Goal: Information Seeking & Learning: Understand process/instructions

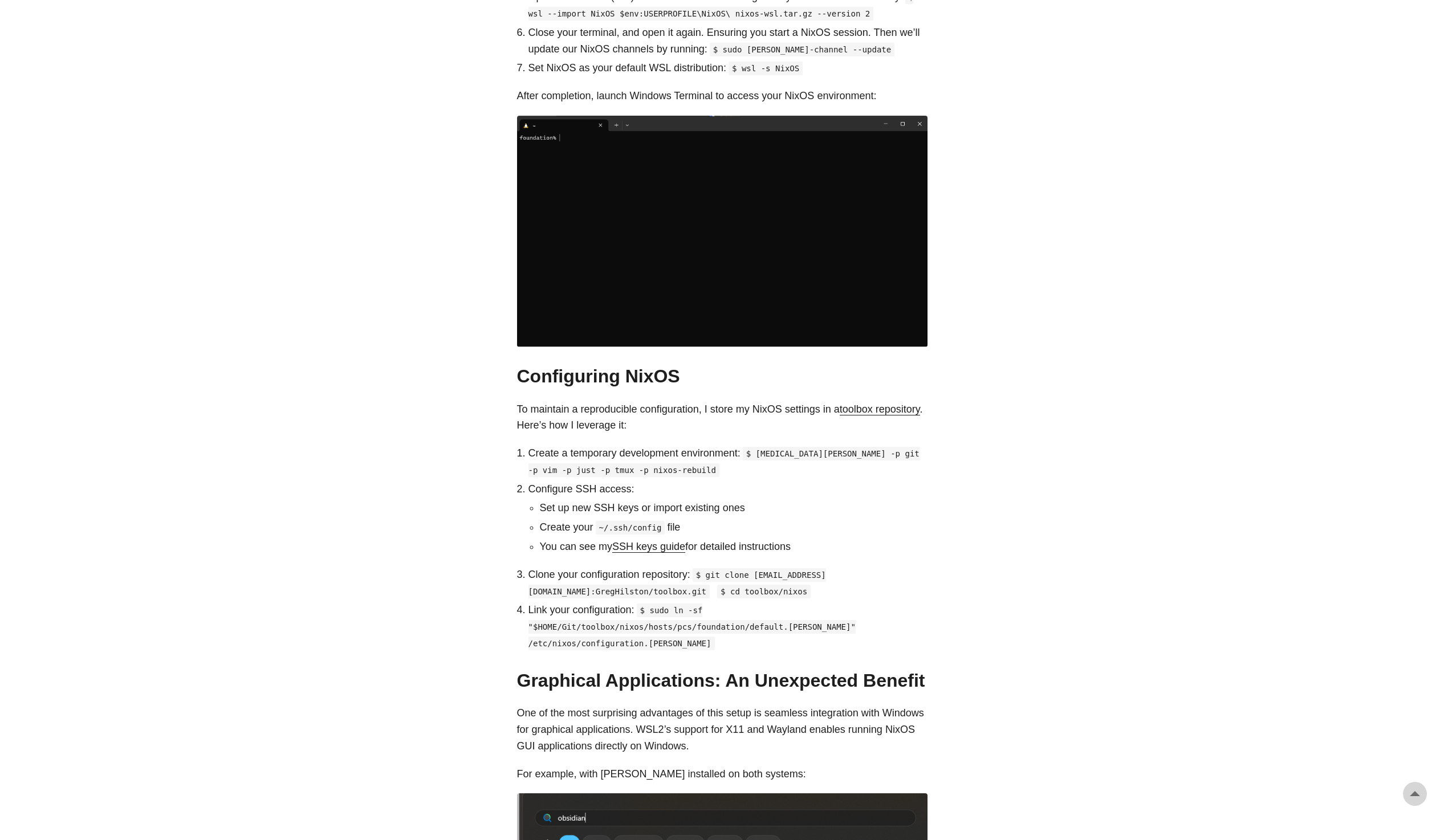
scroll to position [862, 0]
click at [534, 416] on p "To maintain a reproducible configuration, I store my NixOS settings in a toolbo…" at bounding box center [722, 417] width 410 height 33
click at [839, 407] on link "toolbox repository" at bounding box center [879, 408] width 81 height 11
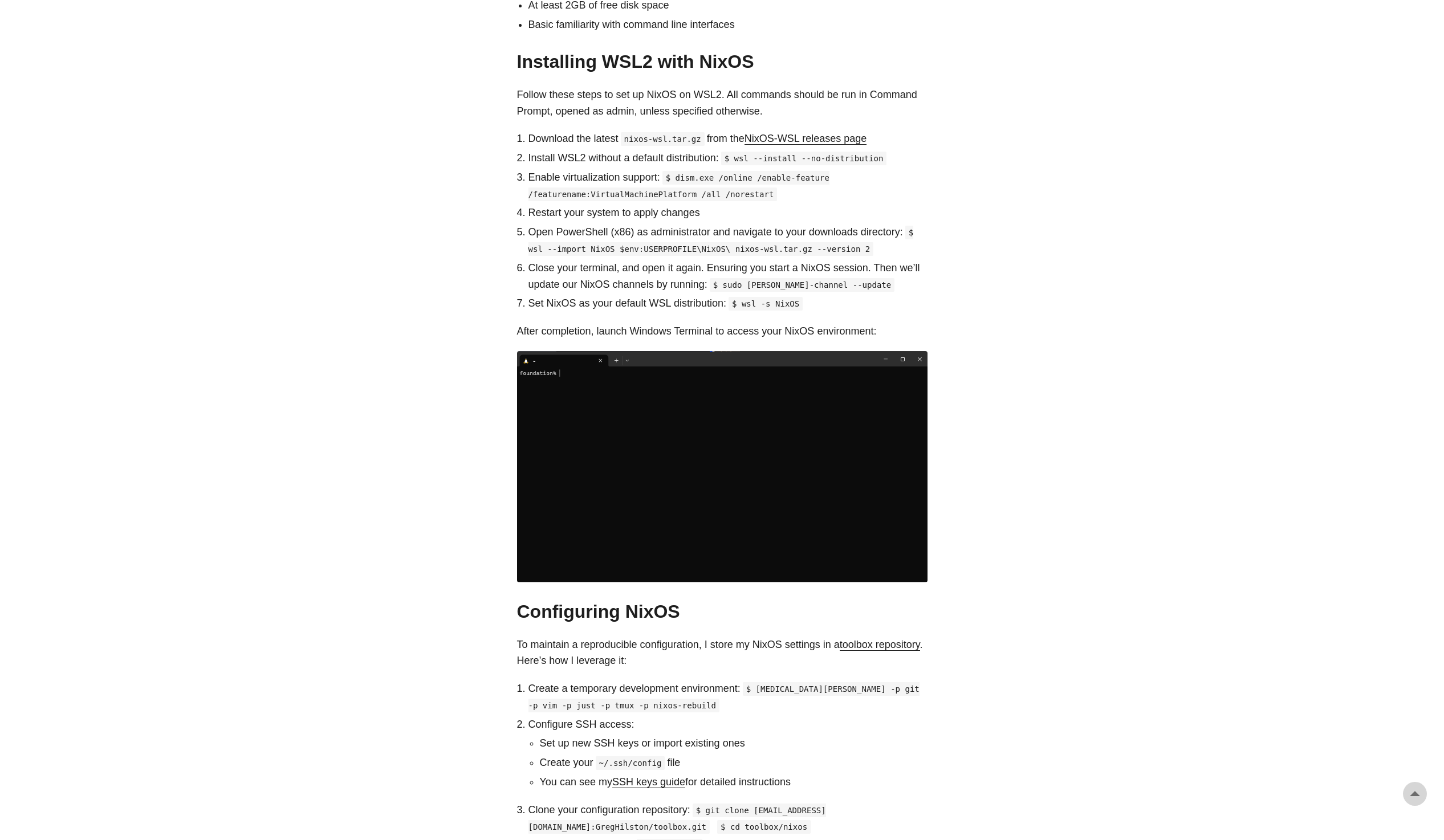
scroll to position [625, 0]
drag, startPoint x: 673, startPoint y: 162, endPoint x: 760, endPoint y: 176, distance: 88.1
click at [760, 176] on p "Enable virtualization support: $ dism.exe /online /enable-feature /featurename:…" at bounding box center [727, 187] width 399 height 33
copy code "dism.exe /online /enable-feature /featurename:VirtualMachinePlatform /all /nore…"
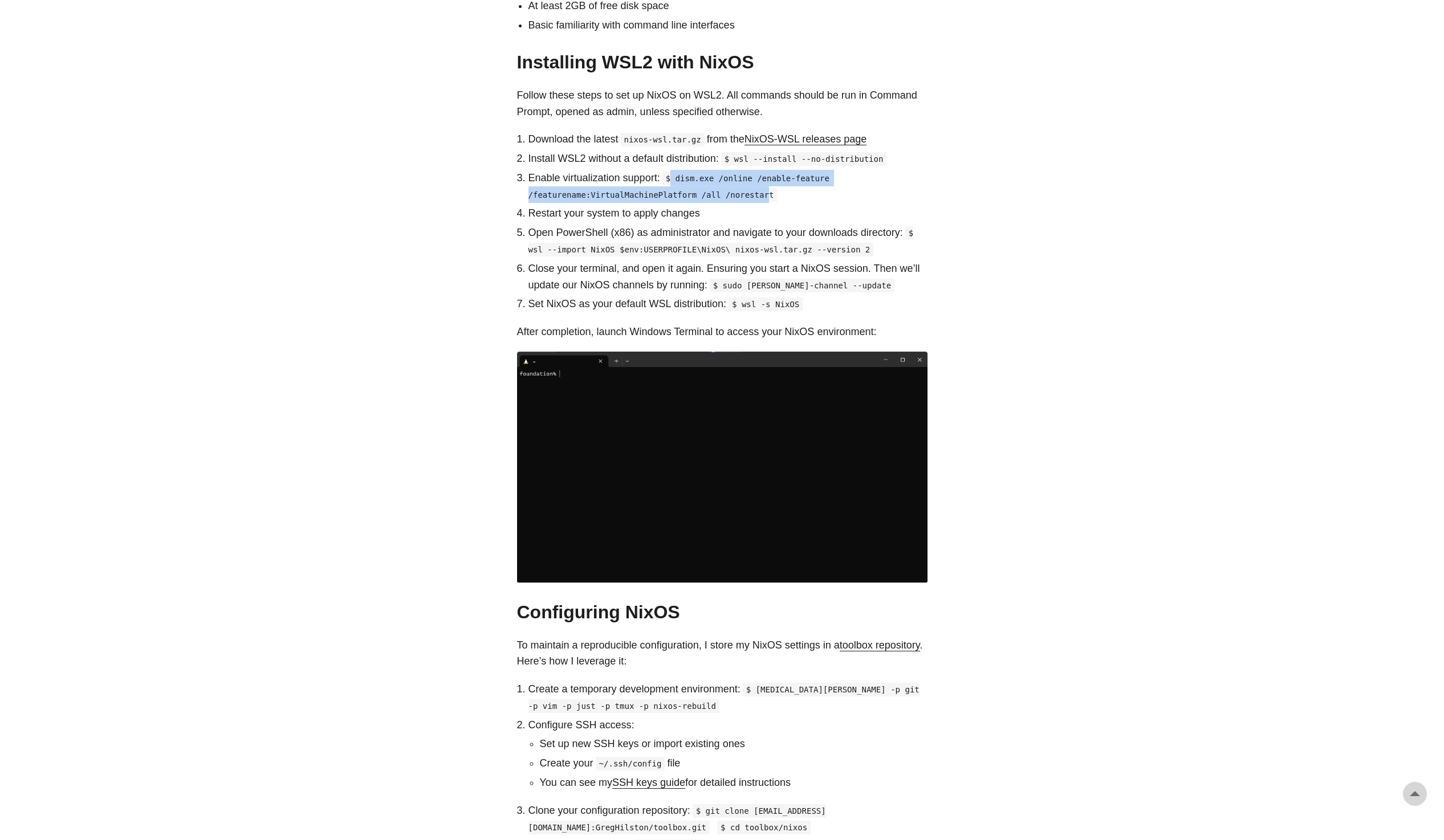
drag, startPoint x: 673, startPoint y: 162, endPoint x: 750, endPoint y: 175, distance: 78.1
click at [750, 175] on code "$ dism.exe /online /enable-feature /featurename:VirtualMachinePlatform /all /no…" at bounding box center [679, 186] width 301 height 30
click at [666, 229] on code "$ wsl --import NixOS $env:USERPROFILE\NixOS\ nixos-wsl.tar.gz --version 2" at bounding box center [721, 241] width 386 height 30
drag, startPoint x: 722, startPoint y: 270, endPoint x: 845, endPoint y: 268, distance: 123.0
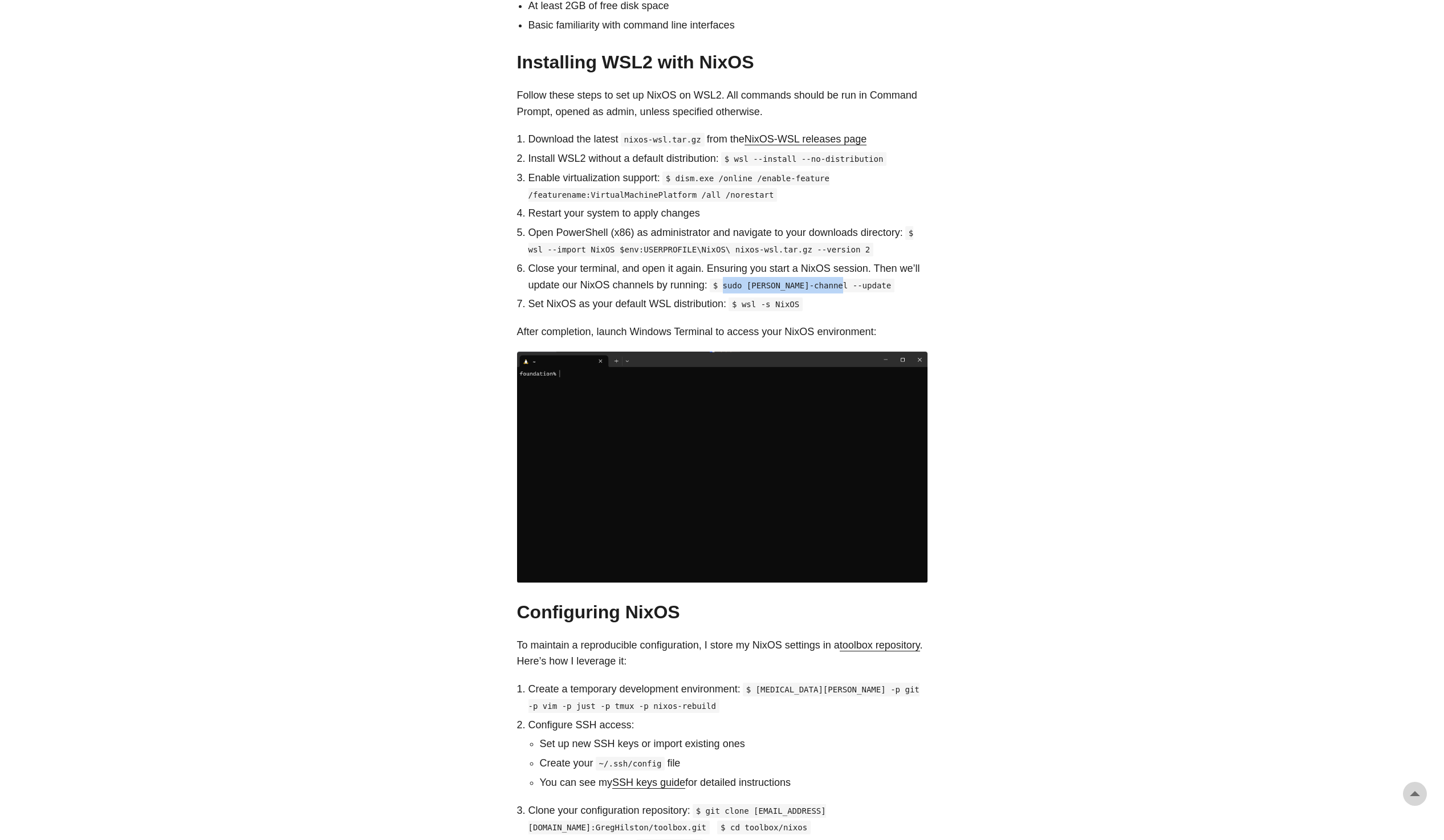
click at [845, 268] on p "Close your terminal, and open it again. Ensuring you start a NixOS session. The…" at bounding box center [727, 277] width 399 height 33
copy code "sudo [PERSON_NAME]-channel --update"
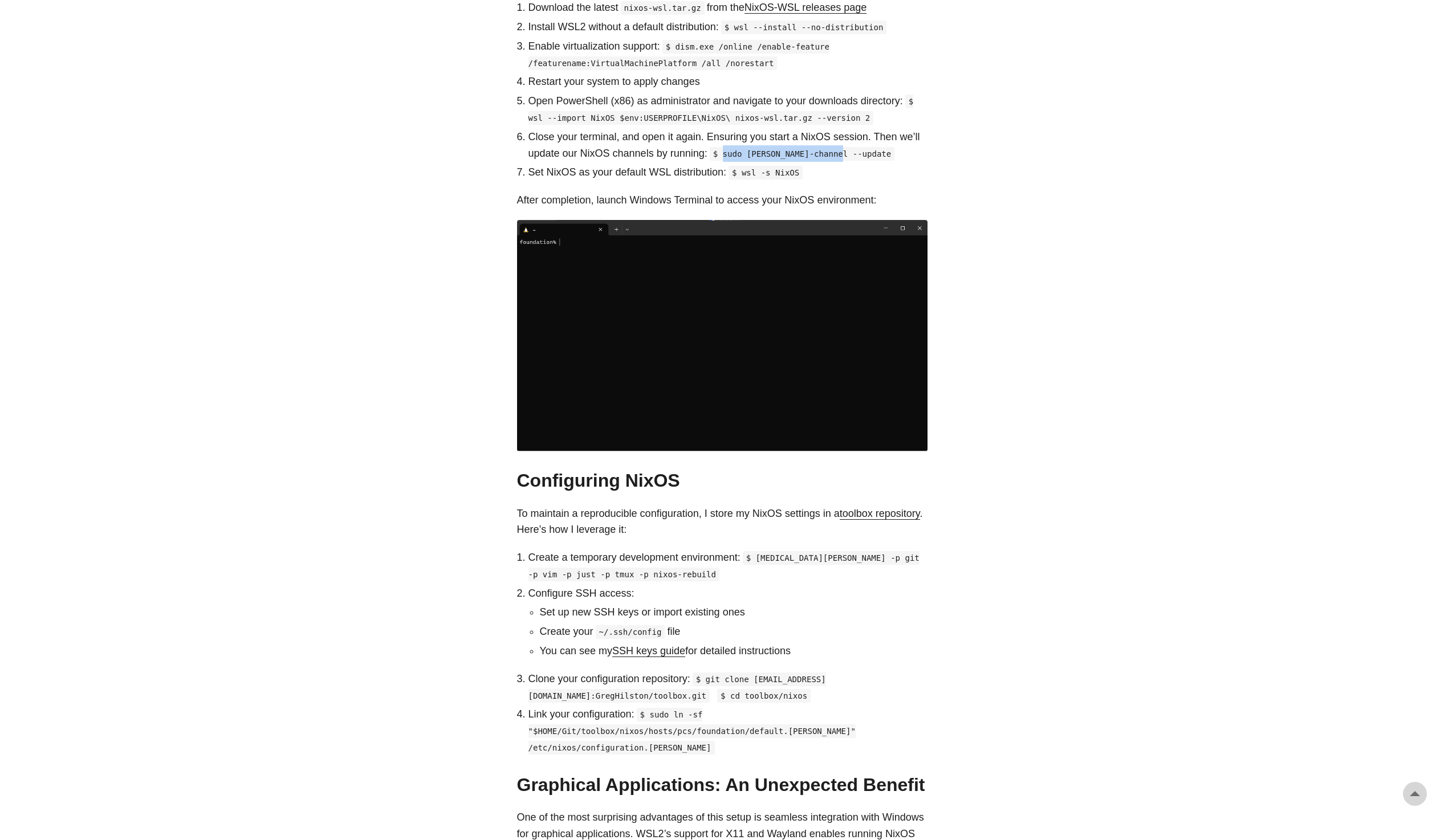
scroll to position [757, 0]
click at [759, 551] on code "$ [MEDICAL_DATA][PERSON_NAME] -p git -p vim -p just -p tmux -p nixos-rebuild" at bounding box center [724, 566] width 391 height 30
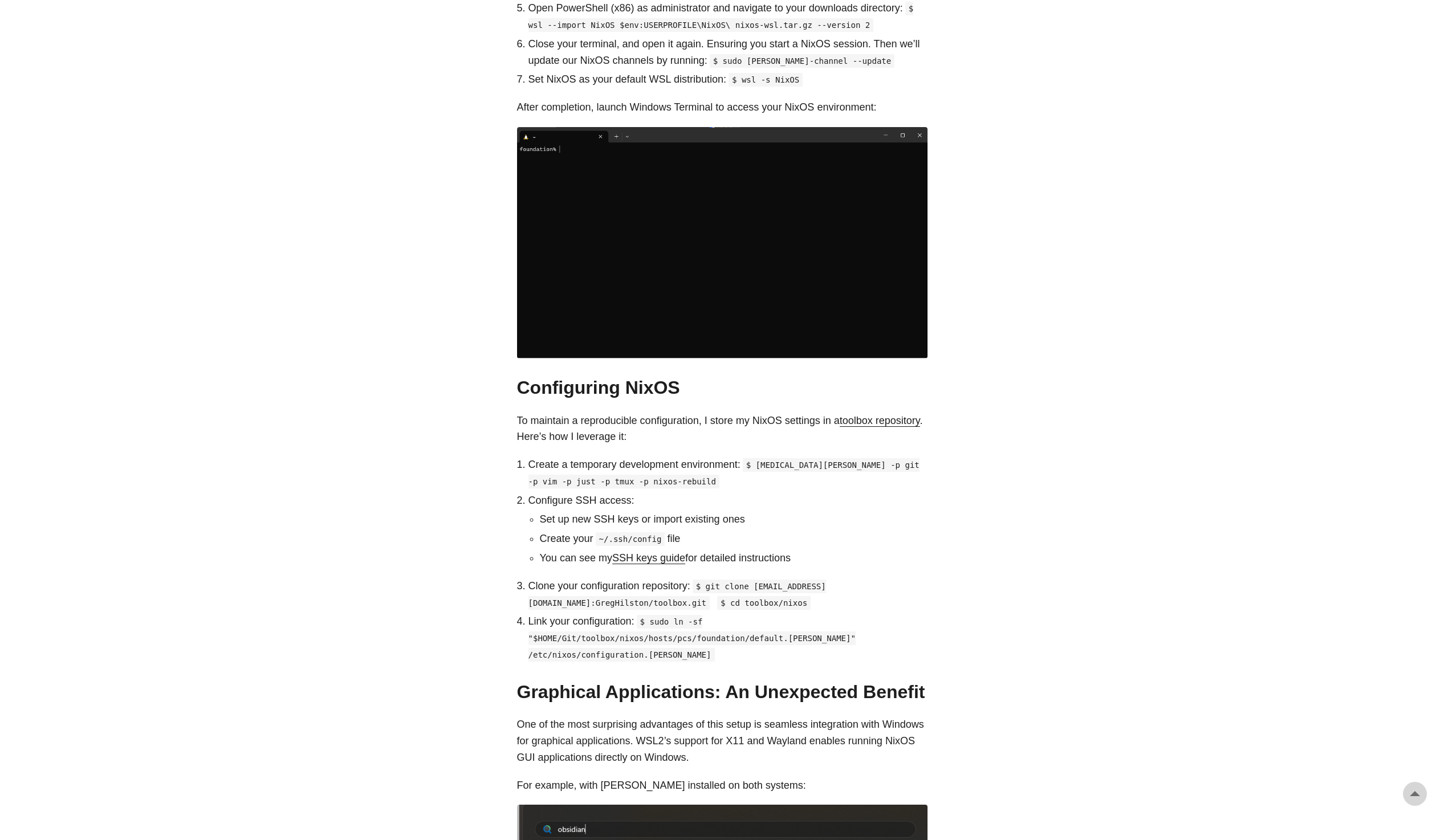
scroll to position [851, 0]
